Goal: Browse casually

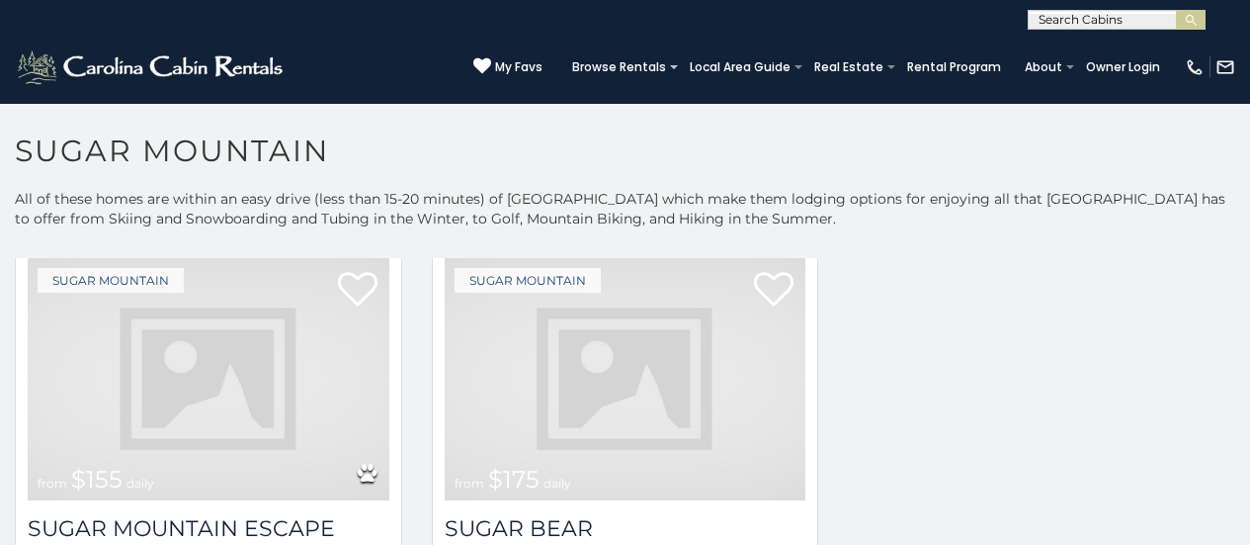
scroll to position [1702, 0]
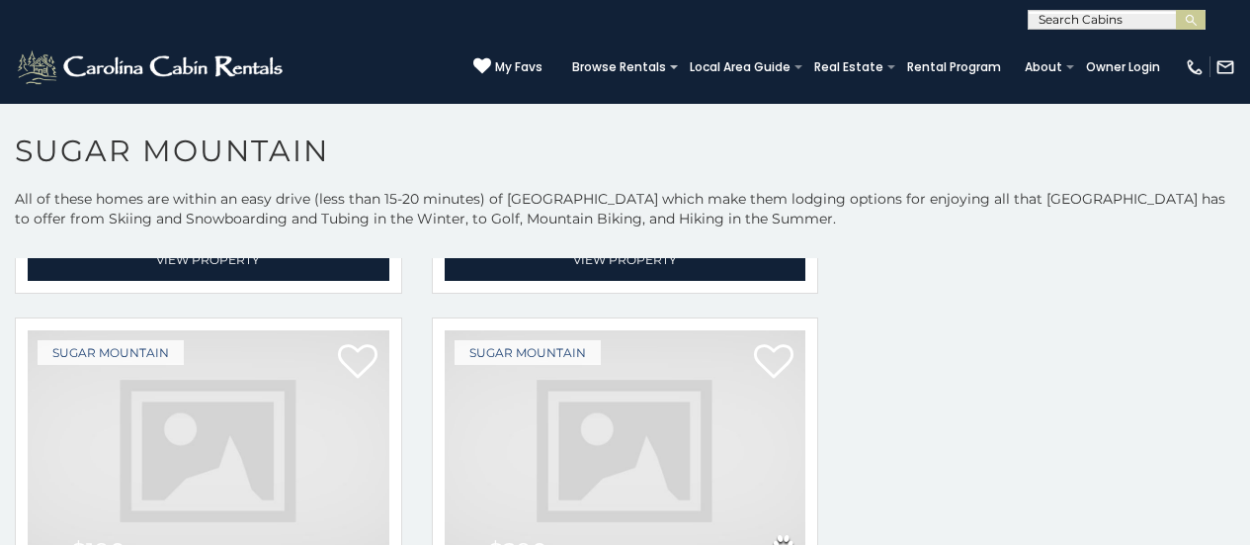
click at [278, 424] on img at bounding box center [209, 451] width 362 height 242
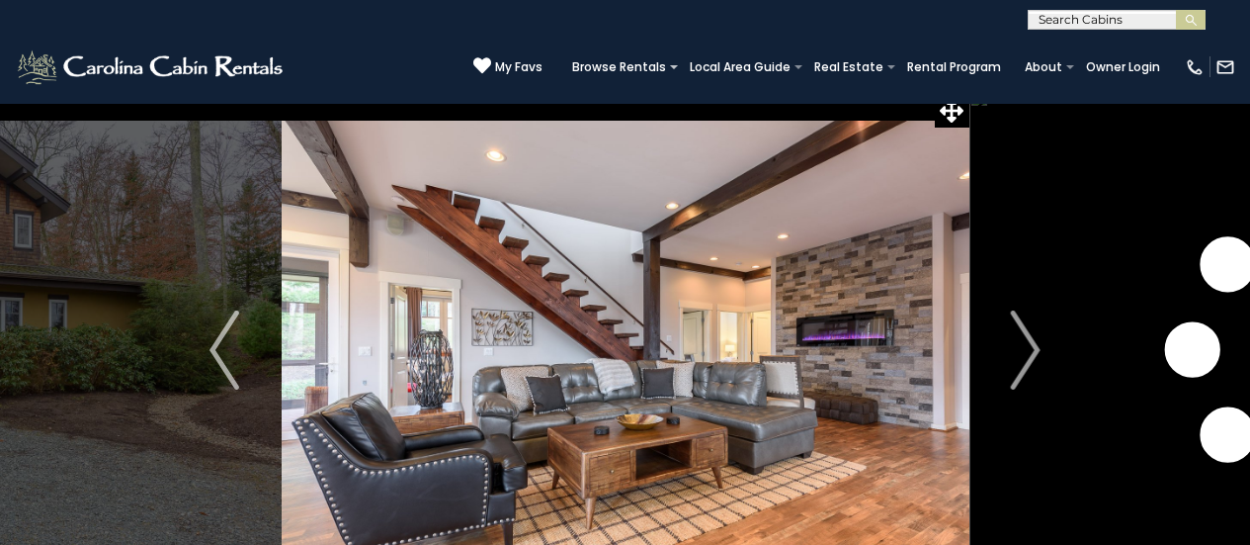
scroll to position [78, 0]
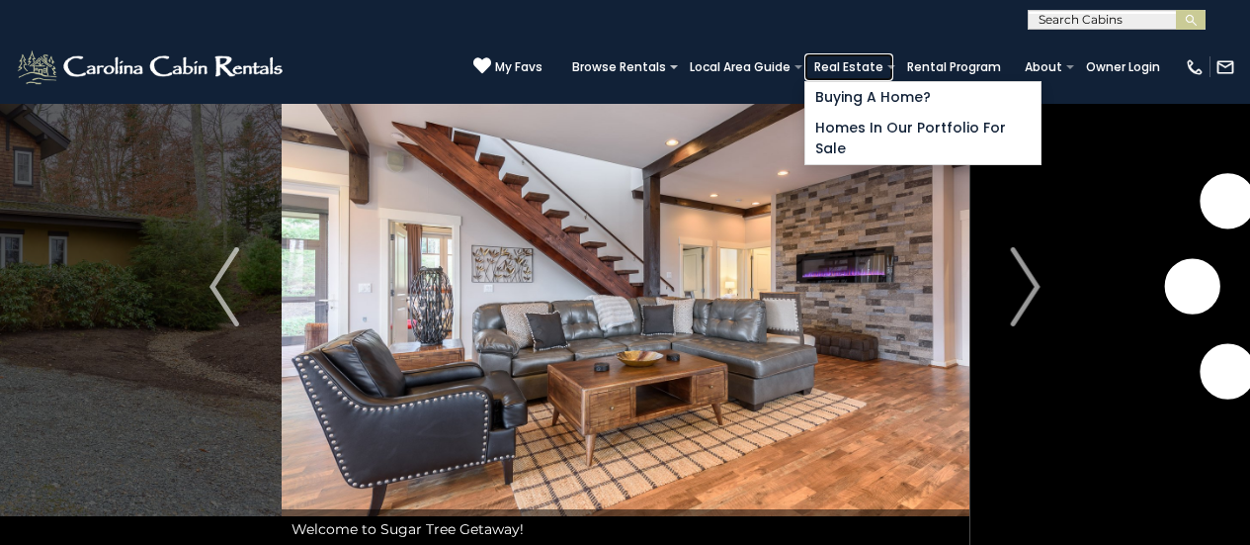
click at [894, 70] on link "Real Estate" at bounding box center [849, 67] width 89 height 28
